Goal: Navigation & Orientation: Find specific page/section

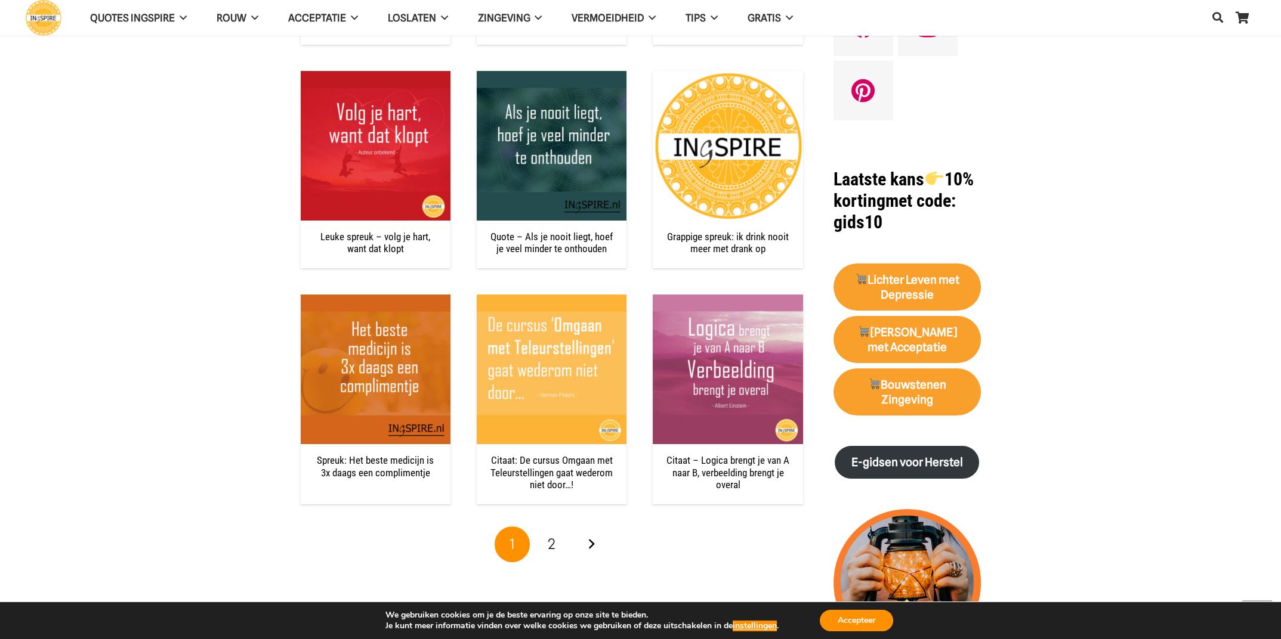
scroll to position [1133, 0]
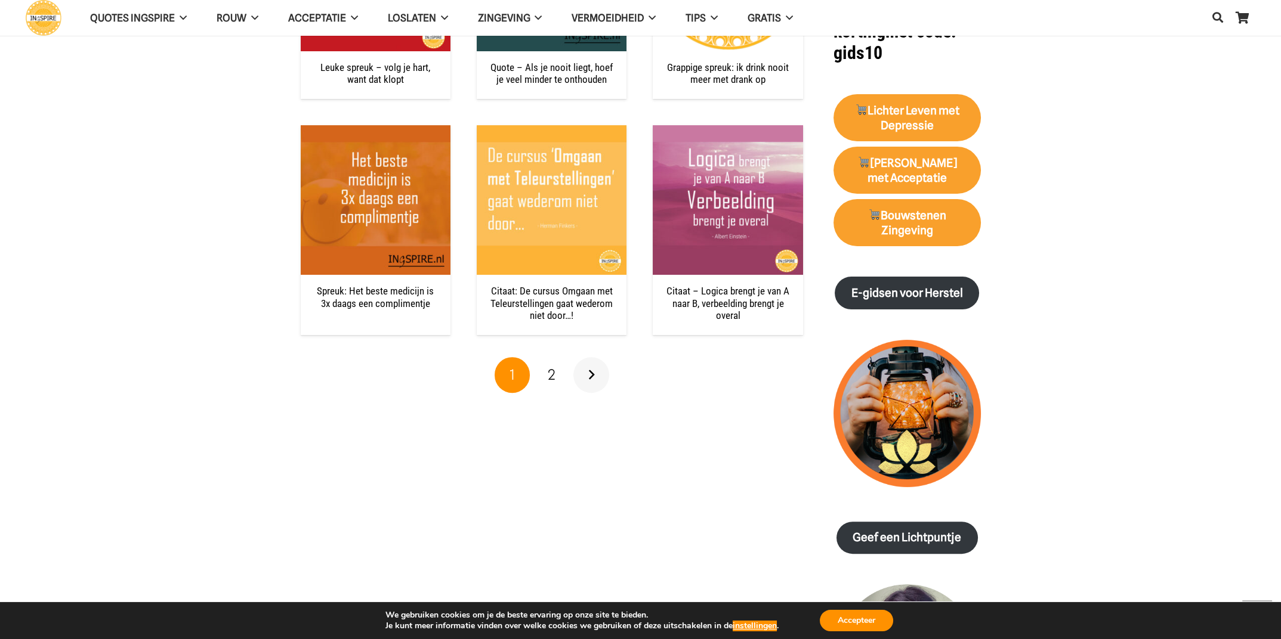
click at [597, 378] on link "Volgende" at bounding box center [591, 375] width 36 height 36
click at [553, 374] on span "2" at bounding box center [552, 374] width 8 height 17
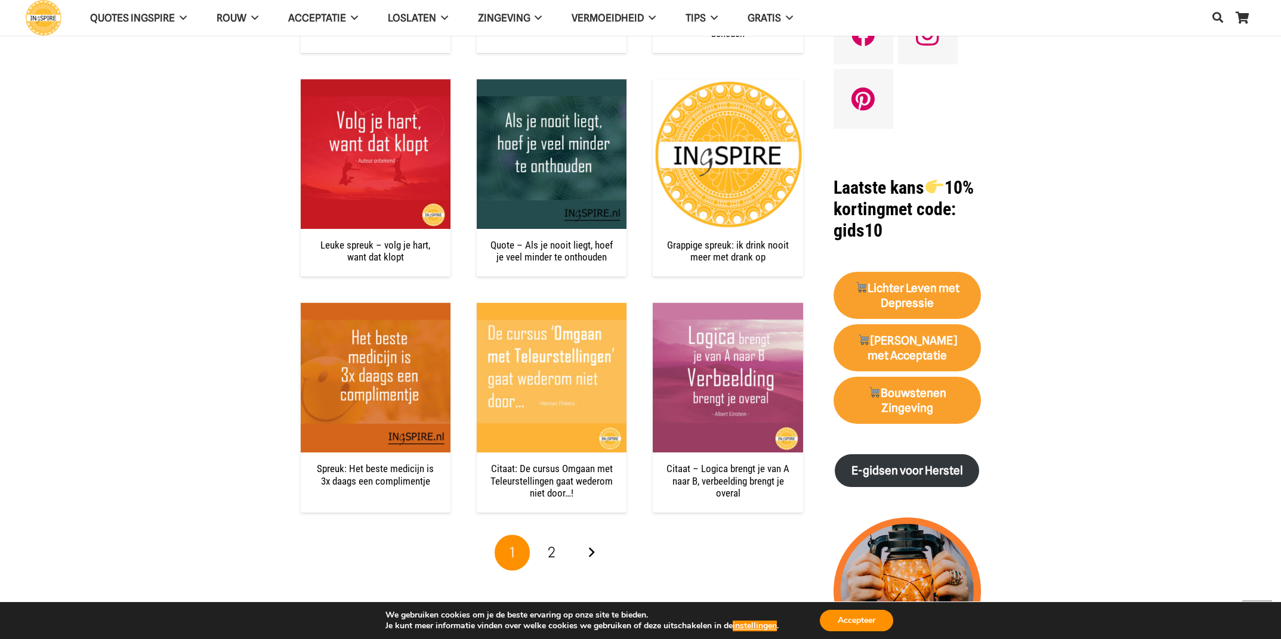
scroll to position [954, 0]
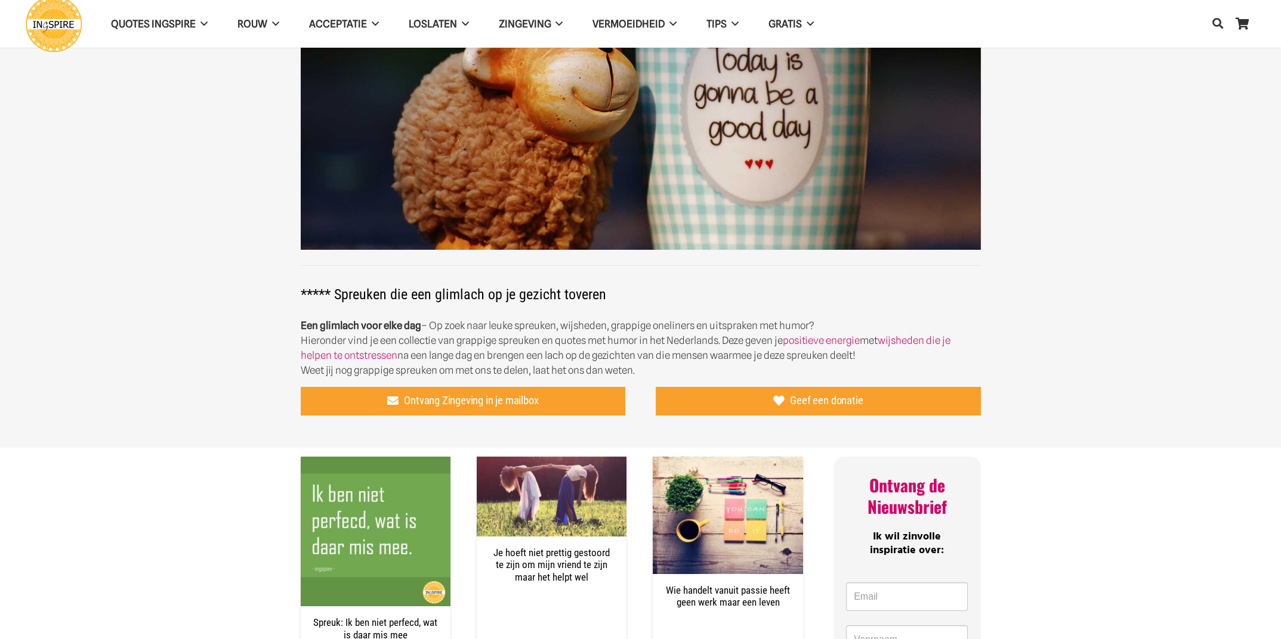
scroll to position [179, 0]
